Goal: Information Seeking & Learning: Learn about a topic

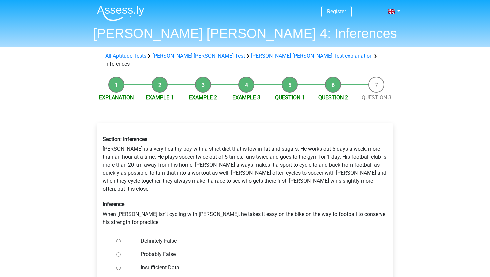
click at [163, 84] on li "Example 1" at bounding box center [159, 89] width 43 height 25
click at [159, 78] on li "Example 1" at bounding box center [159, 89] width 43 height 25
click at [328, 77] on li "Question 2" at bounding box center [332, 89] width 43 height 25
click at [290, 77] on li "Question 1" at bounding box center [289, 89] width 43 height 25
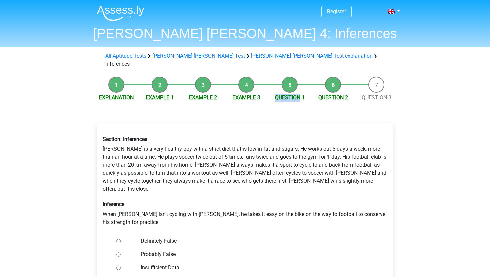
click at [290, 77] on li "Question 1" at bounding box center [289, 89] width 43 height 25
click at [251, 57] on link "[PERSON_NAME] [PERSON_NAME] Test explanation" at bounding box center [312, 56] width 122 height 6
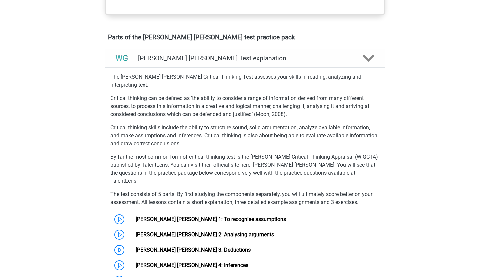
scroll to position [388, 0]
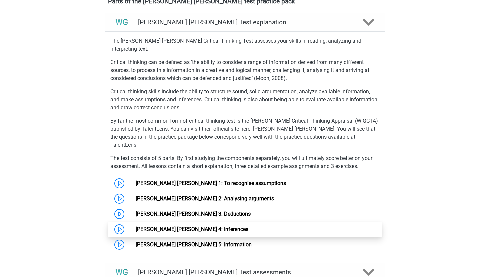
click at [169, 226] on link "[PERSON_NAME] [PERSON_NAME] 4: Inferences" at bounding box center [192, 229] width 113 height 6
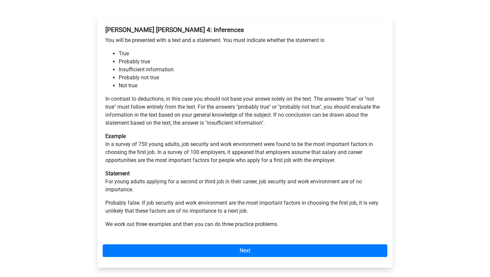
scroll to position [108, 0]
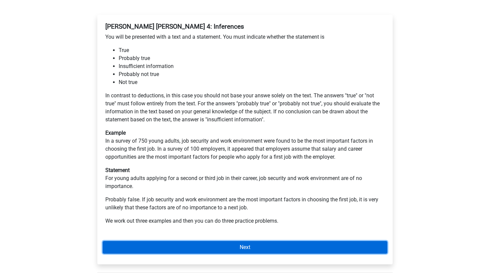
click at [216, 243] on link "Next" at bounding box center [245, 247] width 284 height 13
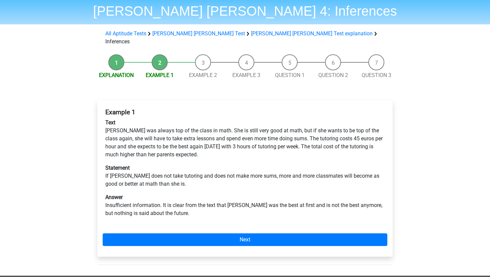
scroll to position [22, 0]
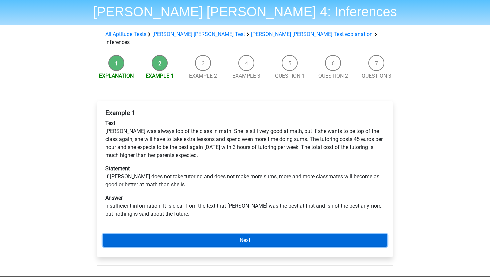
click at [208, 234] on link "Next" at bounding box center [245, 240] width 284 height 13
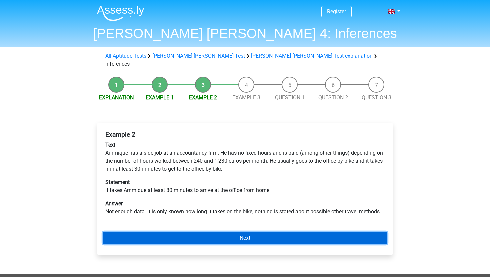
click at [212, 231] on link "Next" at bounding box center [245, 237] width 284 height 13
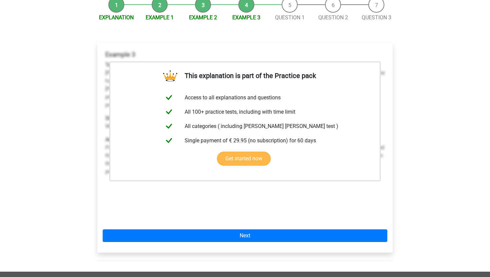
scroll to position [97, 0]
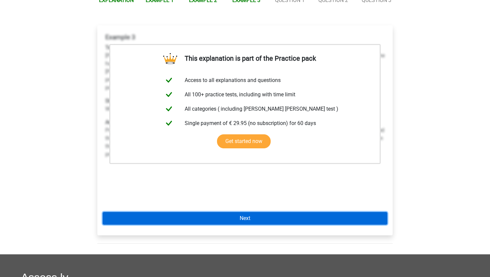
click at [258, 212] on link "Next" at bounding box center [245, 218] width 284 height 13
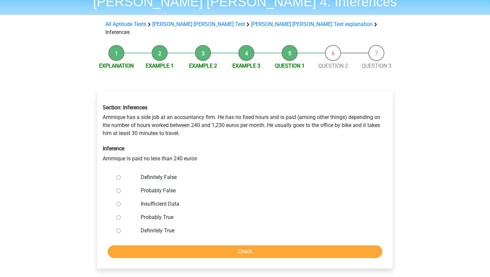
scroll to position [32, 0]
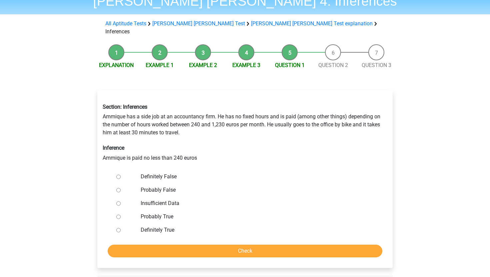
click at [152, 226] on label "Definitely True" at bounding box center [256, 230] width 230 height 8
click at [121, 228] on input "Definitely True" at bounding box center [118, 230] width 4 height 4
radio input "true"
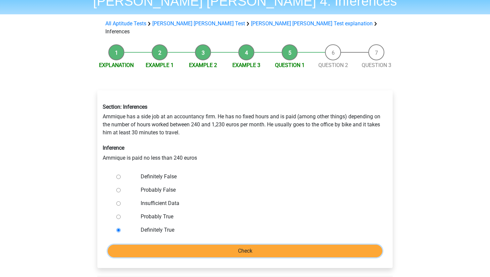
click at [177, 244] on input "Check" at bounding box center [245, 250] width 274 height 13
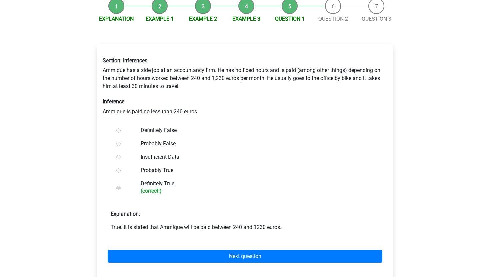
scroll to position [79, 0]
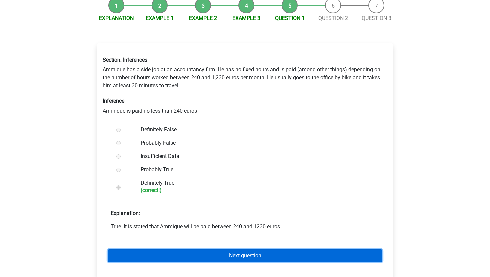
click at [167, 249] on link "Next question" at bounding box center [245, 255] width 274 height 13
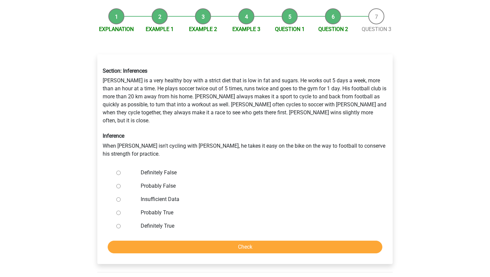
scroll to position [71, 0]
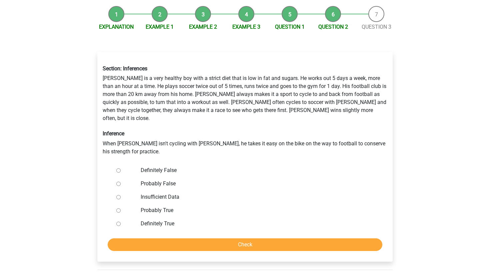
click at [213, 128] on div "Section: Inferences Rowan is a very healthy boy with a strict diet that is low …" at bounding box center [245, 110] width 294 height 101
click at [211, 128] on div "Section: Inferences Rowan is a very healthy boy with a strict diet that is low …" at bounding box center [245, 110] width 294 height 101
click at [208, 128] on div "Section: Inferences Rowan is a very healthy boy with a strict diet that is low …" at bounding box center [245, 110] width 294 height 101
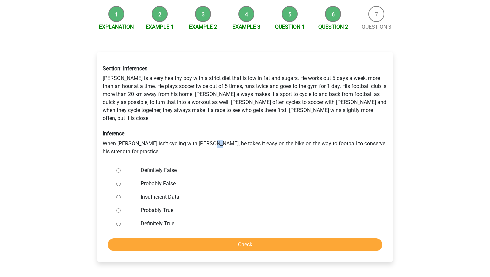
click at [208, 128] on div "Section: Inferences Rowan is a very healthy boy with a strict diet that is low …" at bounding box center [245, 110] width 294 height 101
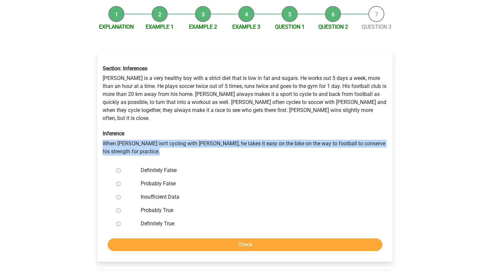
click at [208, 128] on div "Section: Inferences Rowan is a very healthy boy with a strict diet that is low …" at bounding box center [245, 110] width 294 height 101
click at [207, 127] on div "Section: Inferences Rowan is a very healthy boy with a strict diet that is low …" at bounding box center [245, 110] width 294 height 101
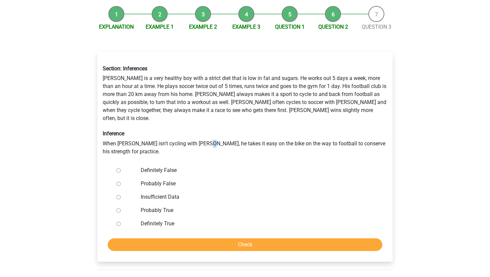
click at [207, 127] on div "Section: Inferences Rowan is a very healthy boy with a strict diet that is low …" at bounding box center [245, 110] width 294 height 101
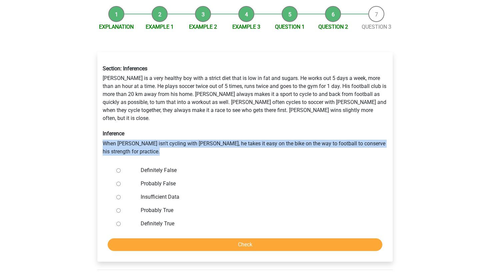
click at [207, 127] on div "Section: Inferences Rowan is a very healthy boy with a strict diet that is low …" at bounding box center [245, 110] width 294 height 101
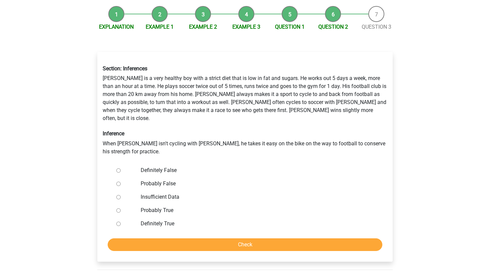
click at [211, 130] on div "Section: Inferences Rowan is a very healthy boy with a strict diet that is low …" at bounding box center [245, 110] width 294 height 101
click at [207, 126] on div "Section: Inferences Rowan is a very healthy boy with a strict diet that is low …" at bounding box center [245, 110] width 294 height 101
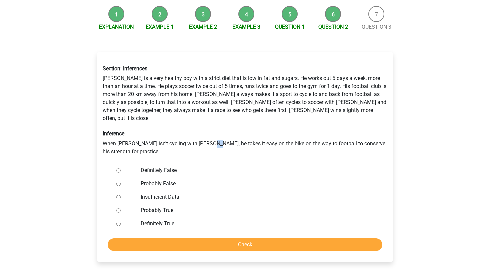
click at [207, 126] on div "Section: Inferences Rowan is a very healthy boy with a strict diet that is low …" at bounding box center [245, 110] width 294 height 101
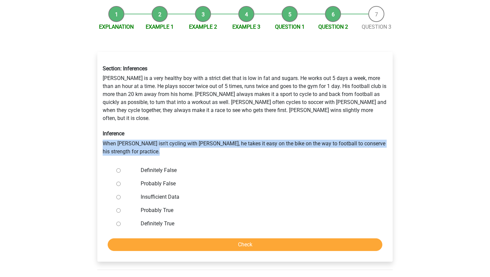
click at [207, 126] on div "Section: Inferences Rowan is a very healthy boy with a strict diet that is low …" at bounding box center [245, 110] width 294 height 101
click at [202, 126] on div "Section: Inferences Rowan is a very healthy boy with a strict diet that is low …" at bounding box center [245, 110] width 294 height 101
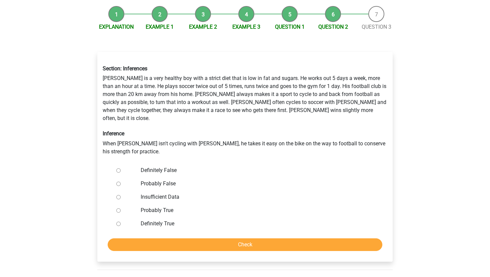
click at [189, 126] on div "Section: Inferences Rowan is a very healthy boy with a strict diet that is low …" at bounding box center [245, 110] width 294 height 101
click at [193, 127] on div "Section: Inferences Rowan is a very healthy boy with a strict diet that is low …" at bounding box center [245, 110] width 294 height 101
click at [226, 132] on div "Section: Inferences Rowan is a very healthy boy with a strict diet that is low …" at bounding box center [245, 110] width 294 height 101
click at [149, 166] on label "Definitely False" at bounding box center [256, 170] width 230 height 8
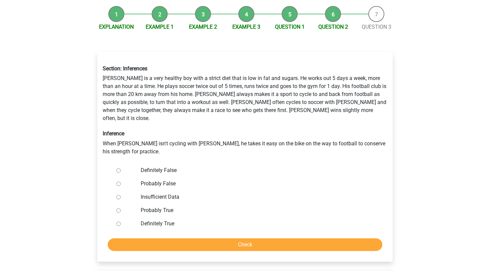
click at [121, 168] on input "Definitely False" at bounding box center [118, 170] width 4 height 4
radio input "true"
click at [208, 238] on input "Check" at bounding box center [245, 244] width 274 height 13
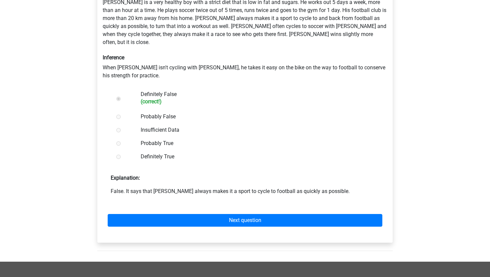
scroll to position [230, 0]
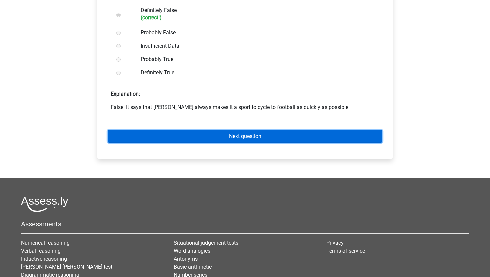
click at [232, 130] on link "Next question" at bounding box center [245, 136] width 274 height 13
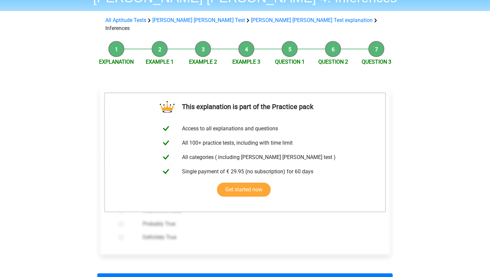
scroll to position [9, 0]
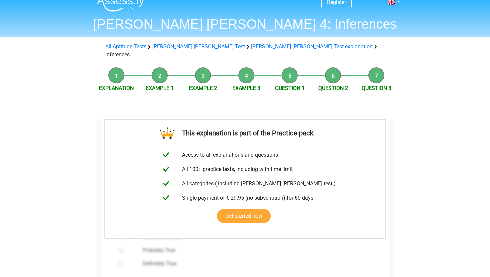
click at [375, 74] on li "Question 3" at bounding box center [375, 79] width 43 height 25
click at [375, 72] on li "Question 3" at bounding box center [375, 79] width 43 height 25
